Goal: Task Accomplishment & Management: Manage account settings

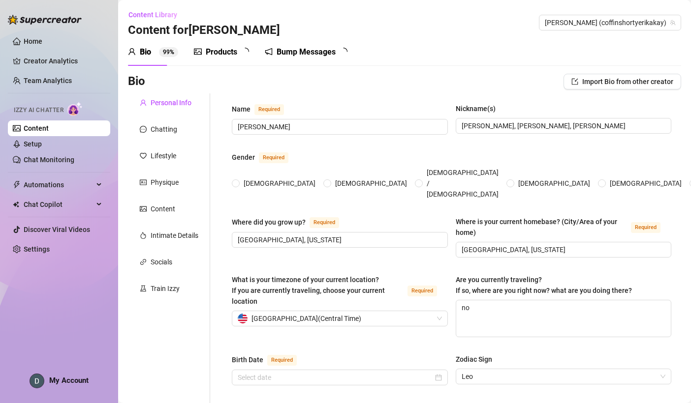
radio input "true"
type input "[DATE]"
click at [38, 42] on link "Home" at bounding box center [33, 41] width 19 height 8
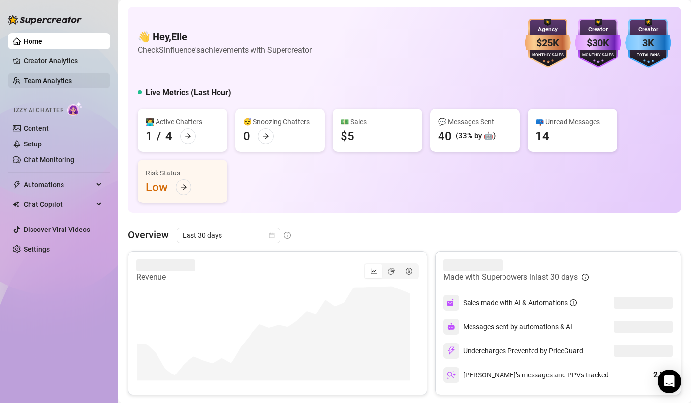
click at [54, 84] on link "Team Analytics" at bounding box center [48, 81] width 48 height 8
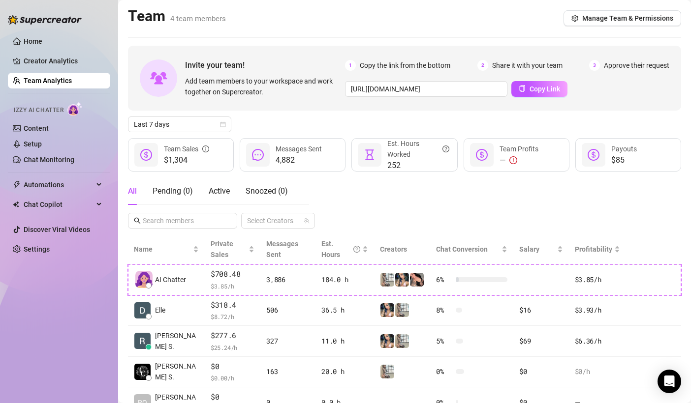
scroll to position [43, 0]
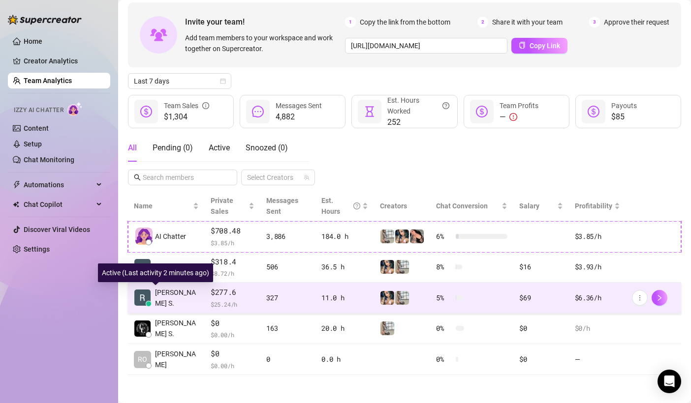
click at [165, 298] on span "[PERSON_NAME] S." at bounding box center [177, 298] width 44 height 22
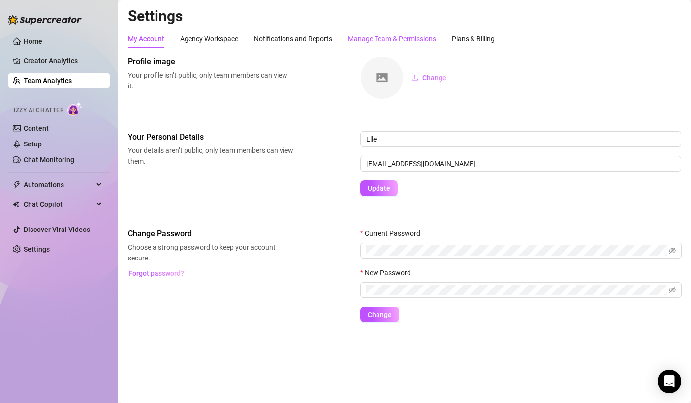
click at [412, 41] on div "Manage Team & Permissions" at bounding box center [392, 38] width 88 height 11
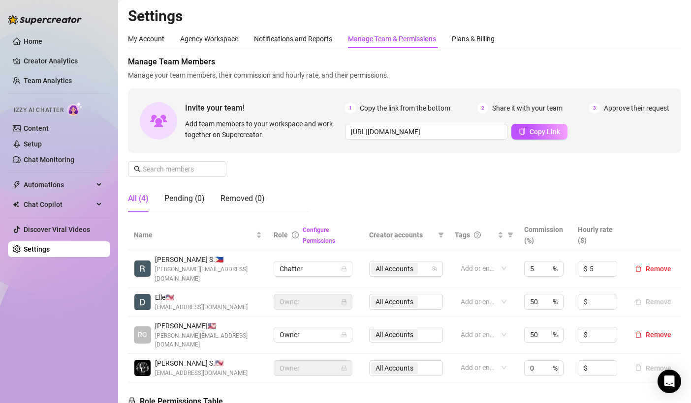
scroll to position [8, 0]
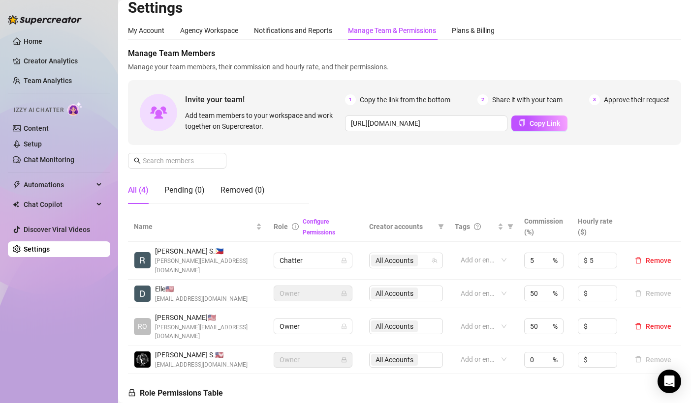
click at [307, 226] on div "Configure Permissions" at bounding box center [330, 227] width 55 height 22
click at [307, 221] on link "Configure Permissions" at bounding box center [319, 227] width 32 height 18
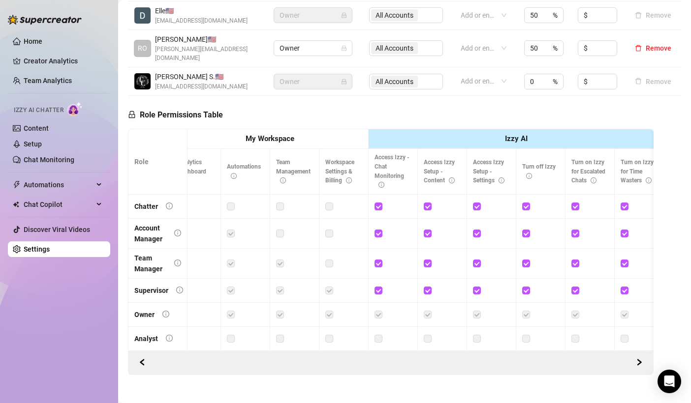
scroll to position [0, 0]
